Goal: Transaction & Acquisition: Purchase product/service

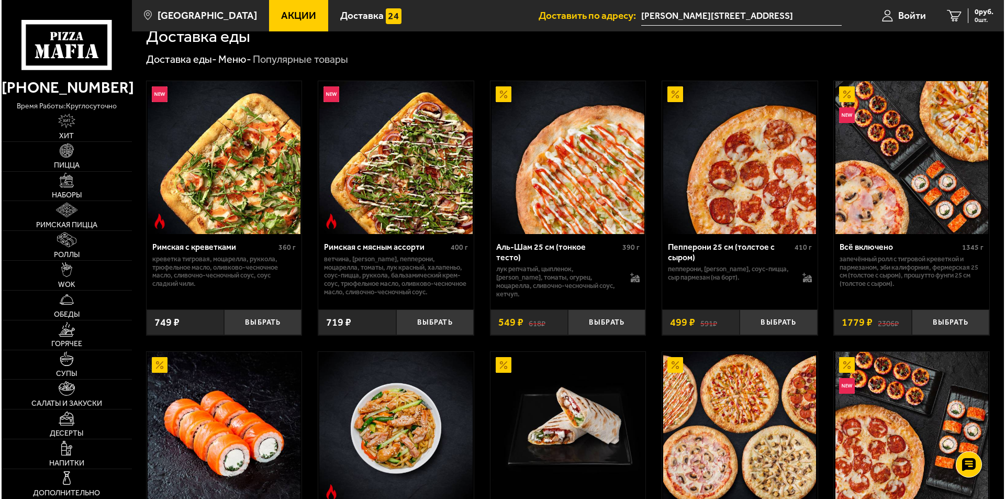
scroll to position [262, 0]
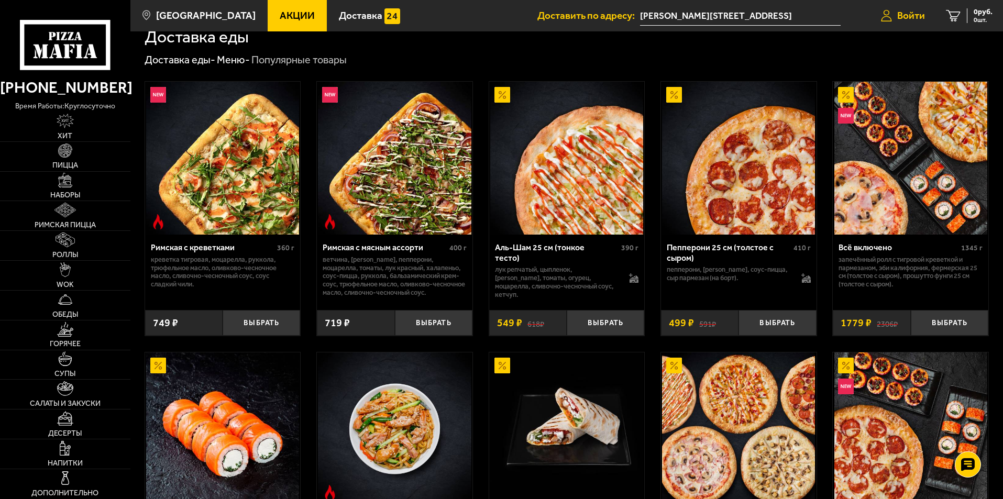
click at [908, 18] on span "Войти" at bounding box center [911, 15] width 28 height 10
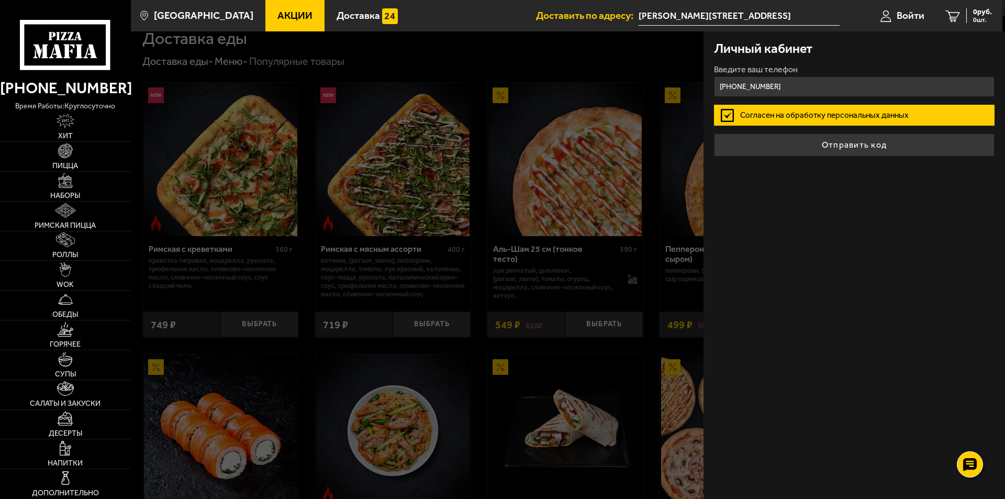
type input "+7 (911) 772-55-12"
click at [714, 133] on button "Отправить код" at bounding box center [854, 144] width 281 height 23
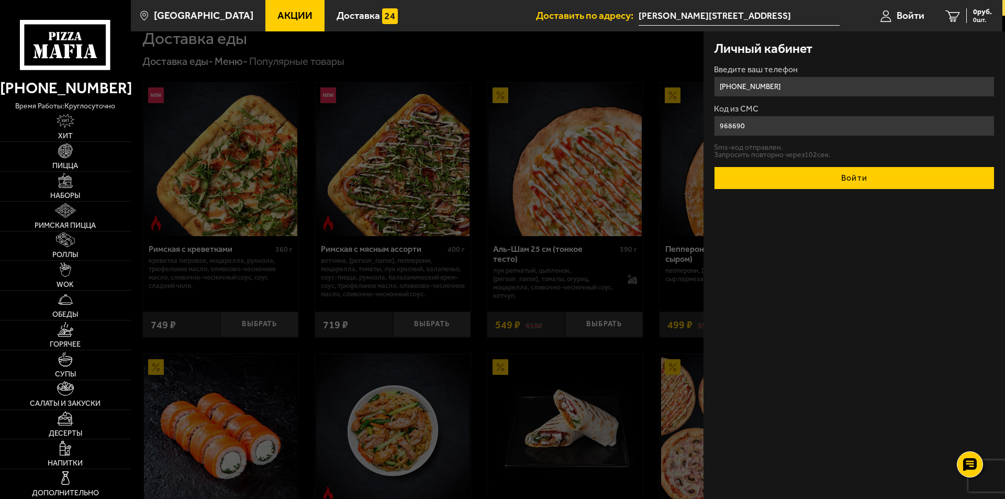
type input "968690"
click at [851, 180] on button "Войти" at bounding box center [854, 177] width 281 height 23
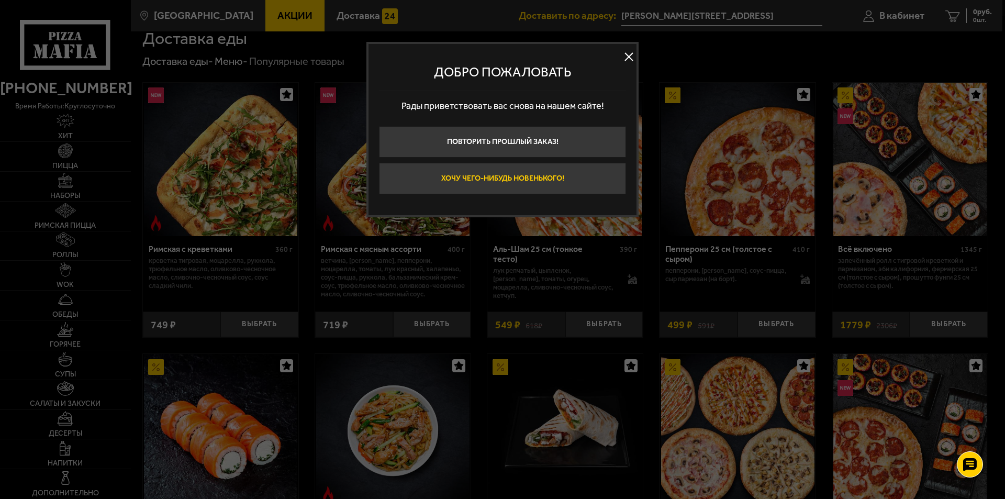
click at [518, 179] on button "Хочу чего-нибудь новенького!" at bounding box center [502, 178] width 247 height 31
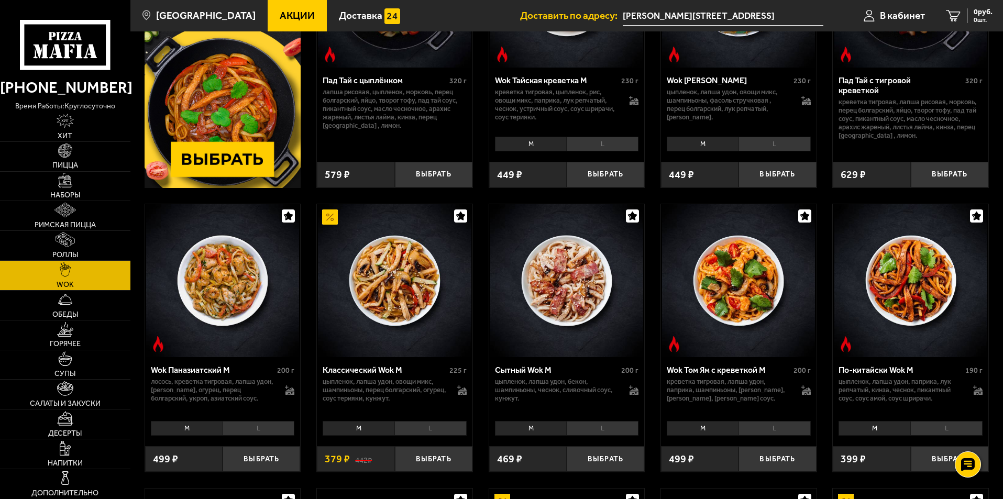
scroll to position [209, 0]
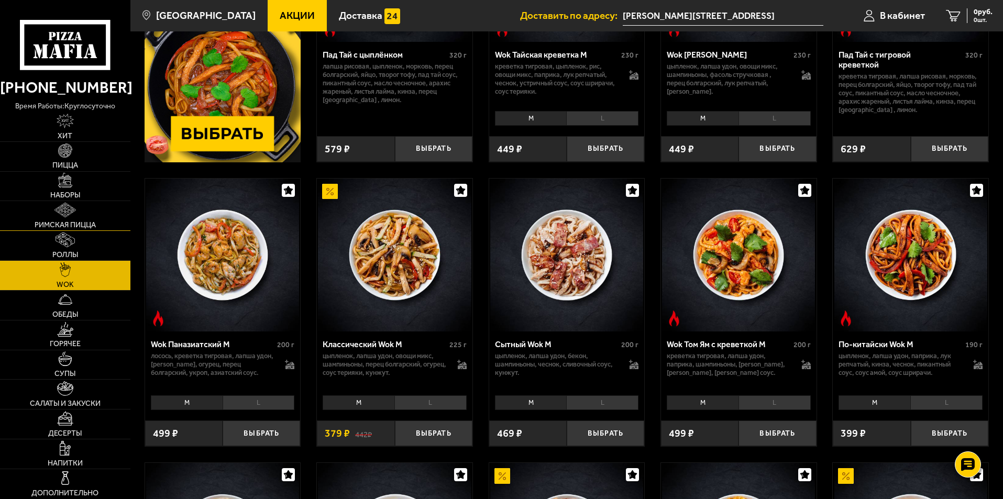
click at [72, 216] on img at bounding box center [64, 210] width 21 height 15
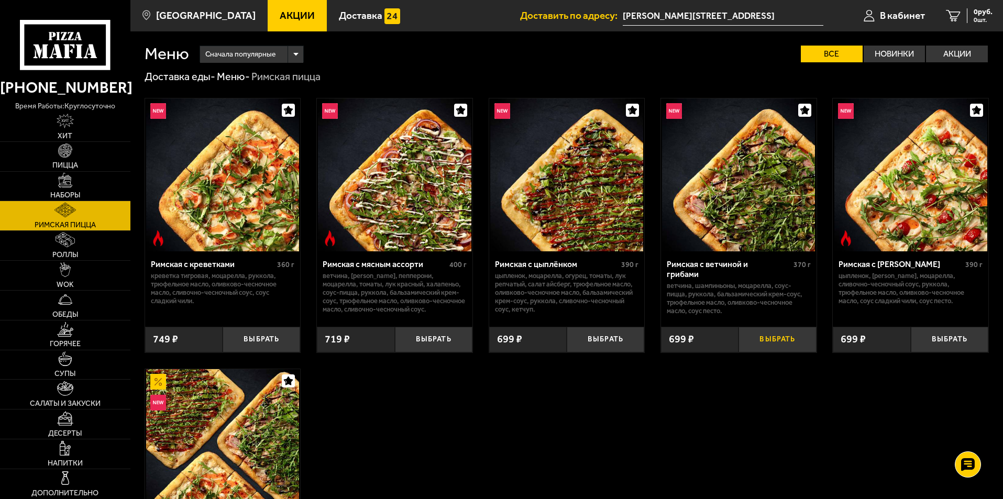
click at [763, 336] on button "Выбрать" at bounding box center [776, 340] width 77 height 26
click at [444, 338] on button "Выбрать" at bounding box center [433, 340] width 77 height 26
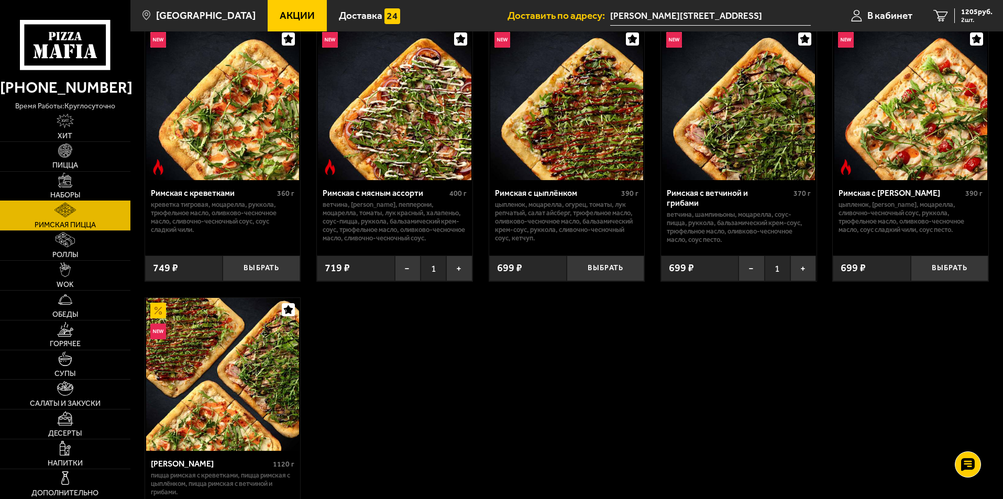
scroll to position [52, 0]
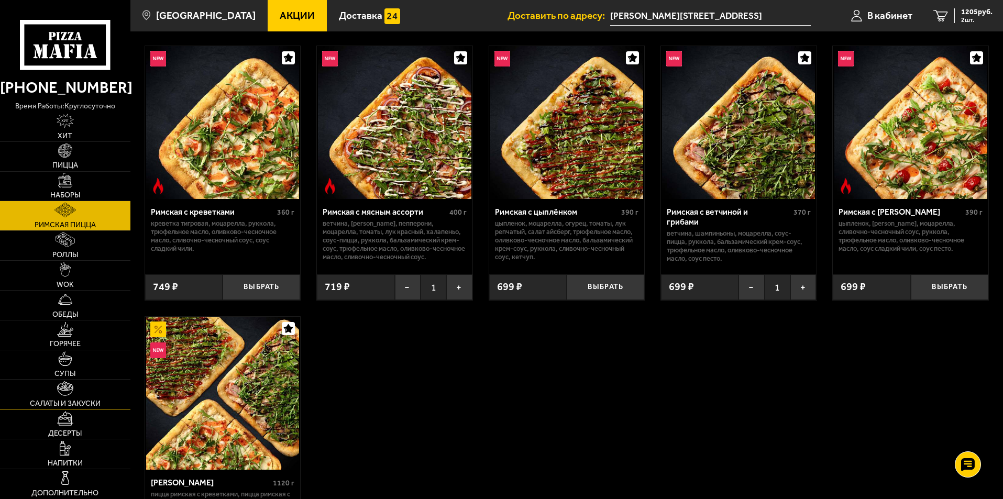
click at [63, 397] on link "Салаты и закуски" at bounding box center [65, 394] width 130 height 29
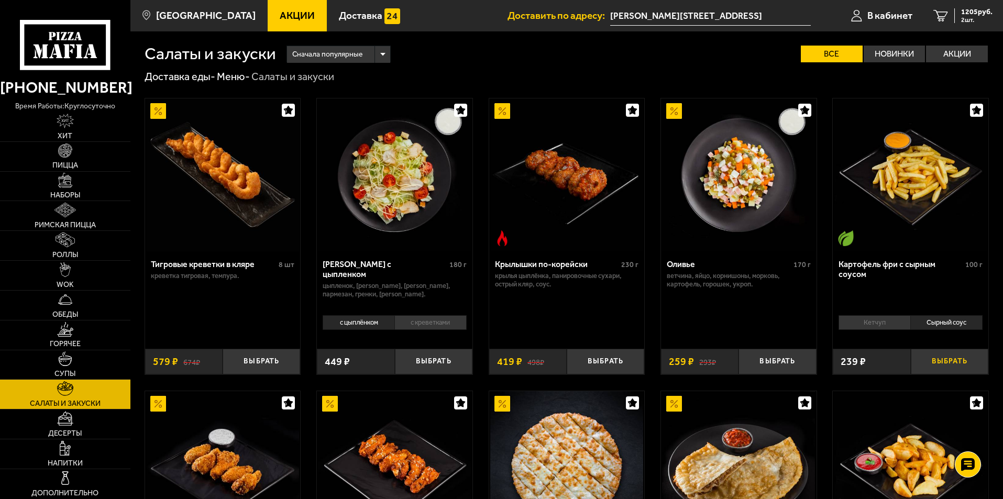
click at [946, 361] on button "Выбрать" at bounding box center [948, 362] width 77 height 26
click at [946, 321] on li "Сырный соус" at bounding box center [946, 322] width 72 height 15
click at [973, 368] on button "+" at bounding box center [975, 362] width 26 height 26
click at [970, 19] on span "4 шт." at bounding box center [976, 20] width 31 height 6
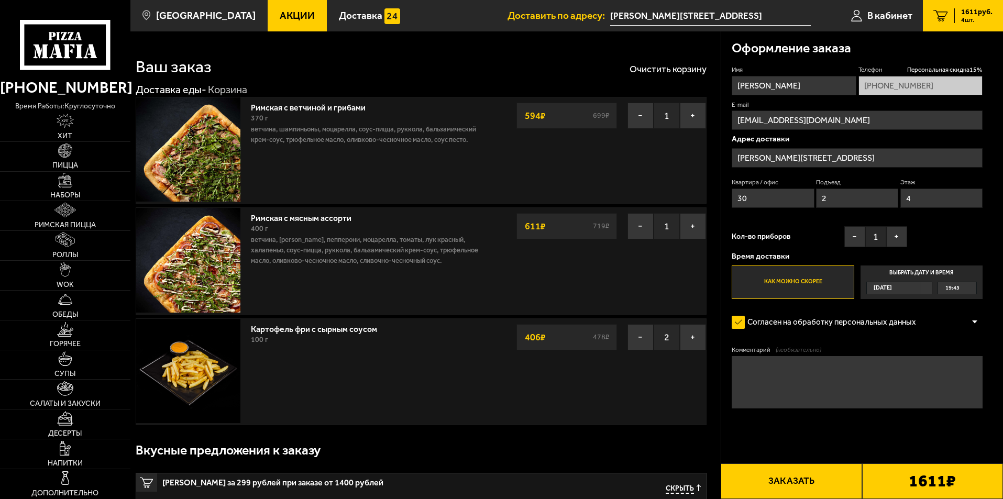
click at [815, 485] on button "Заказать" at bounding box center [790, 481] width 141 height 36
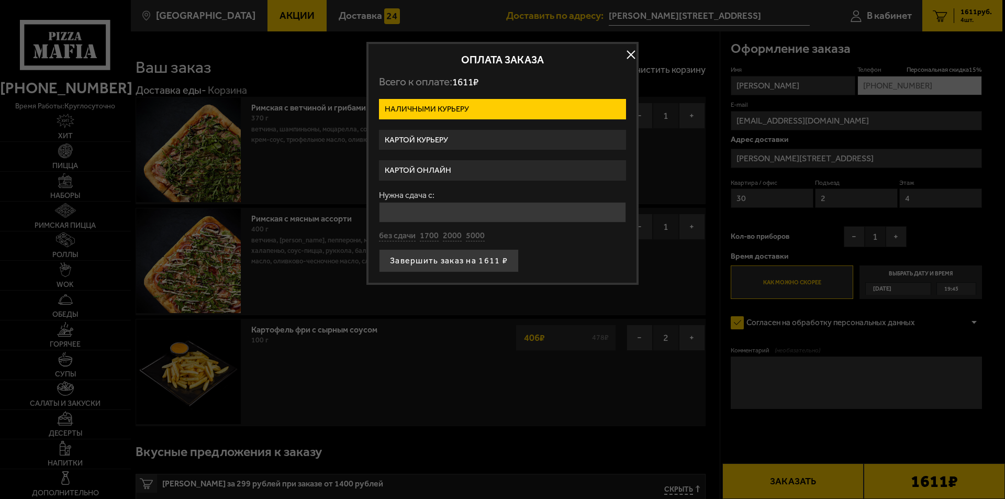
click at [451, 137] on label "Картой курьеру" at bounding box center [502, 140] width 247 height 20
click at [0, 0] on input "Картой курьеру" at bounding box center [0, 0] width 0 height 0
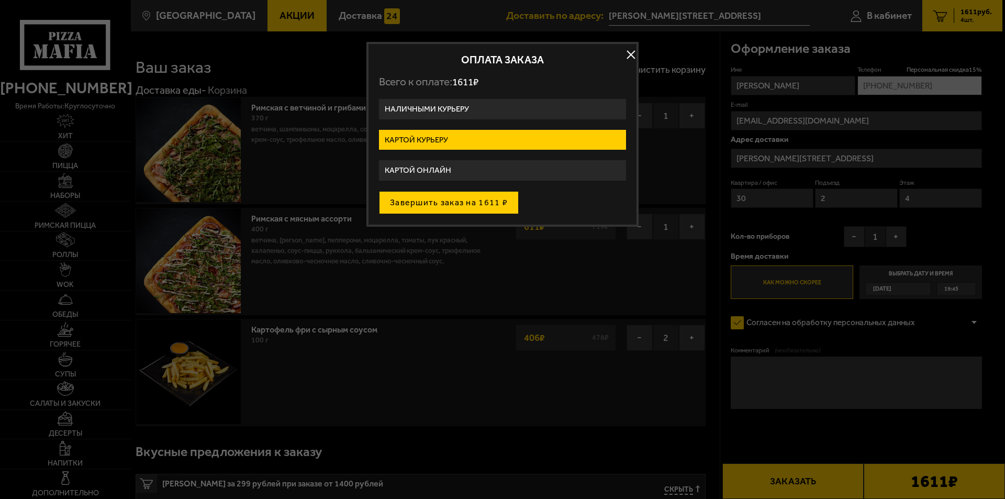
click at [467, 205] on button "Завершить заказ на 1611 ₽" at bounding box center [449, 202] width 140 height 23
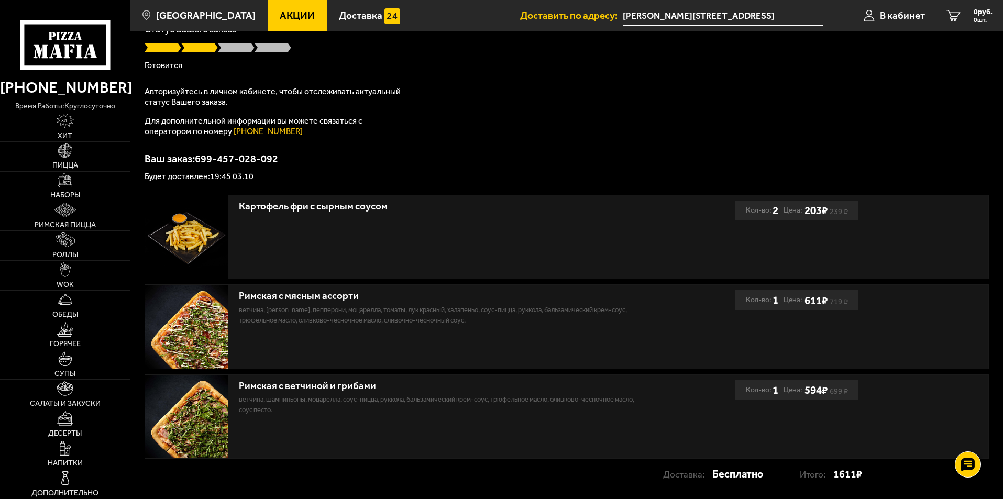
scroll to position [105, 0]
